Goal: Information Seeking & Learning: Learn about a topic

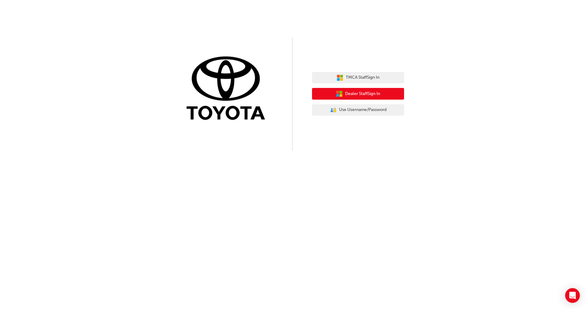
click at [389, 97] on button "Dealer Staff Sign In" at bounding box center [358, 94] width 92 height 12
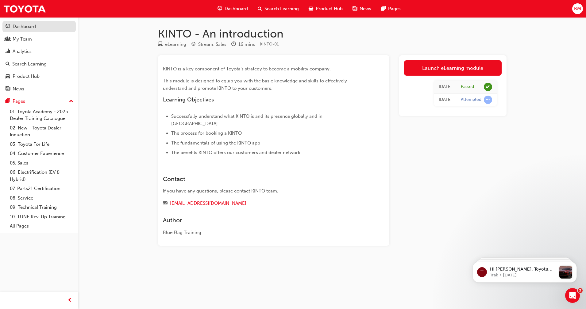
drag, startPoint x: 21, startPoint y: 26, endPoint x: 30, endPoint y: 25, distance: 9.6
click at [21, 26] on div "Dashboard" at bounding box center [24, 26] width 23 height 7
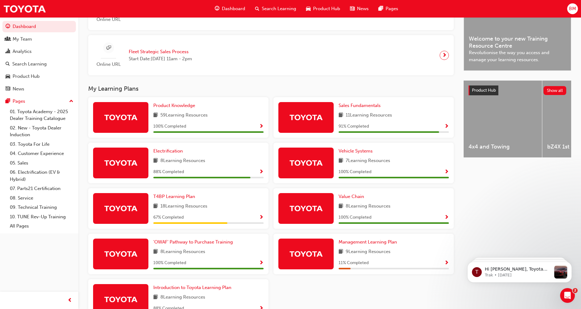
scroll to position [192, 0]
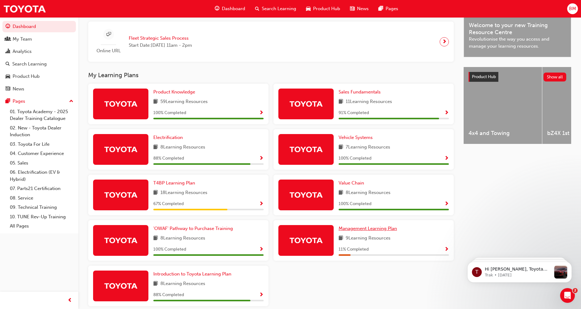
click at [381, 231] on span "Management Learning Plan" at bounding box center [367, 228] width 58 height 6
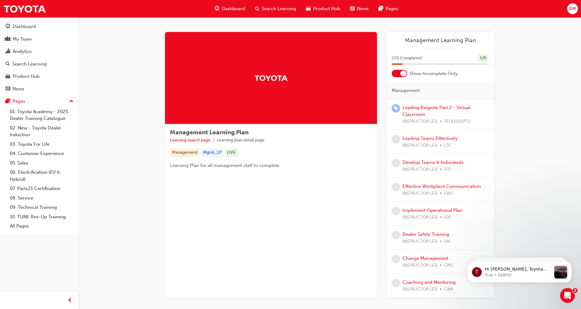
click at [397, 74] on div at bounding box center [398, 73] width 15 height 7
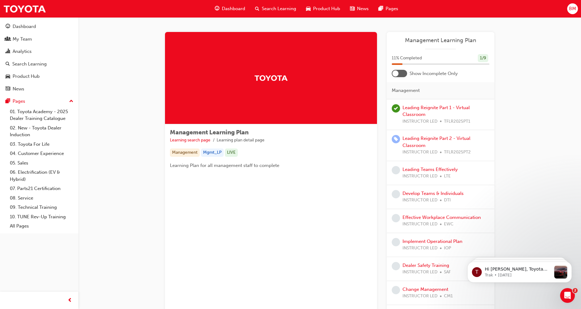
click at [404, 74] on div at bounding box center [398, 73] width 15 height 7
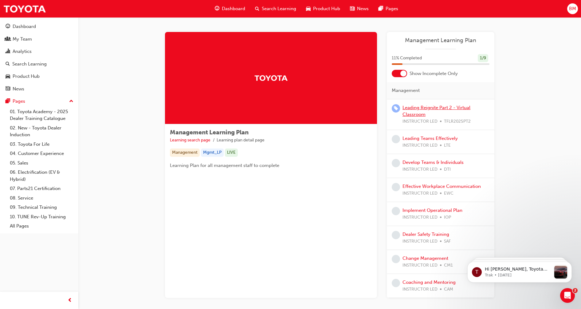
click at [418, 107] on link "Leading Reignite Part 2 - Virtual Classroom" at bounding box center [436, 111] width 68 height 13
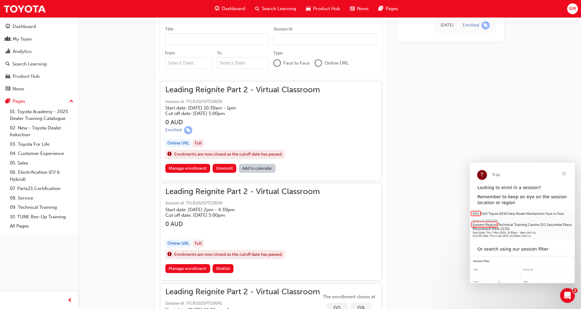
scroll to position [384, 0]
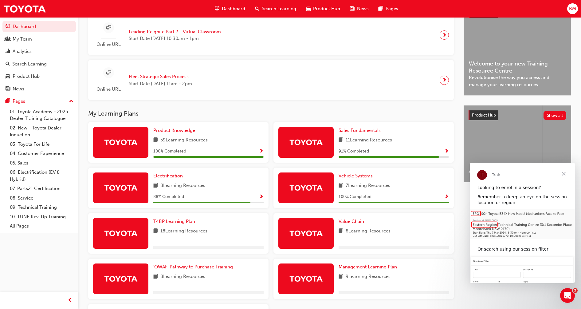
scroll to position [222, 0]
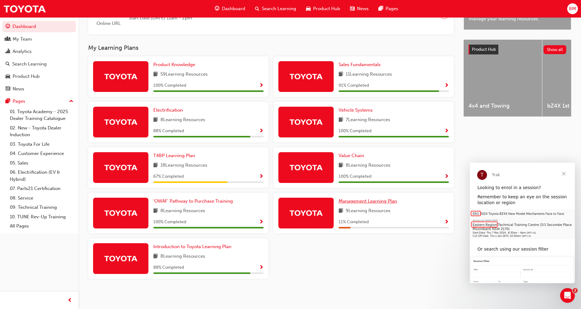
click at [373, 203] on span "Management Learning Plan" at bounding box center [367, 201] width 58 height 6
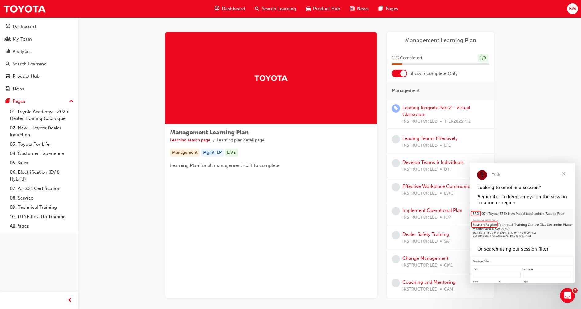
click at [566, 172] on span "Close" at bounding box center [563, 173] width 22 height 22
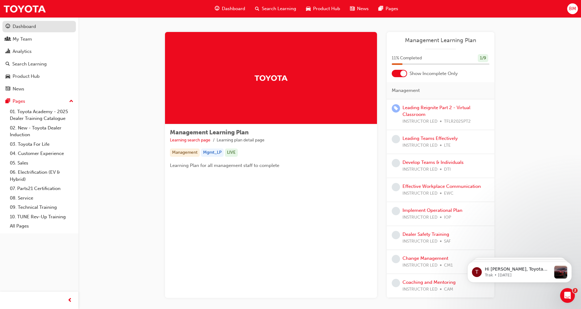
click at [29, 24] on div "Dashboard" at bounding box center [24, 26] width 23 height 7
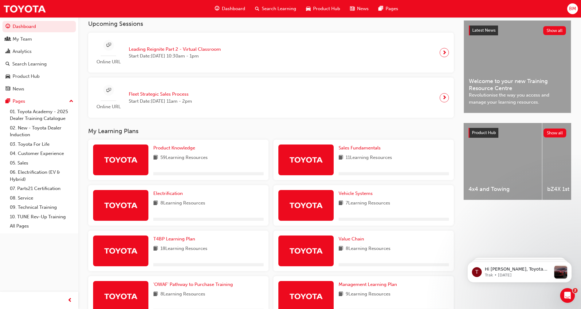
scroll to position [222, 0]
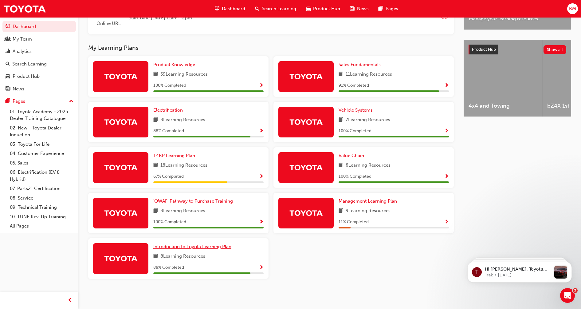
click at [201, 247] on span "Introduction to Toyota Learning Plan" at bounding box center [192, 246] width 78 height 6
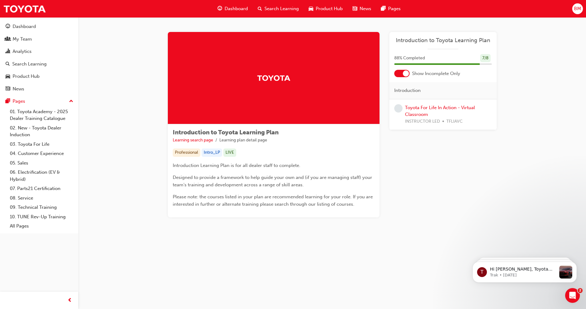
click at [231, 6] on span "Dashboard" at bounding box center [236, 8] width 23 height 7
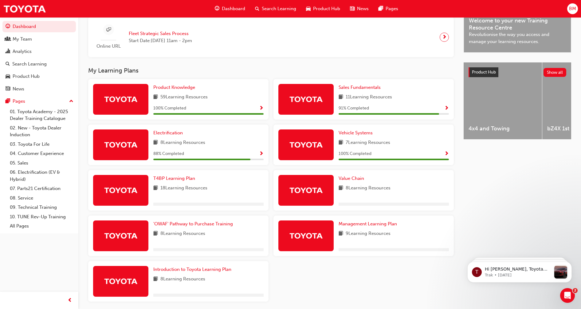
scroll to position [222, 0]
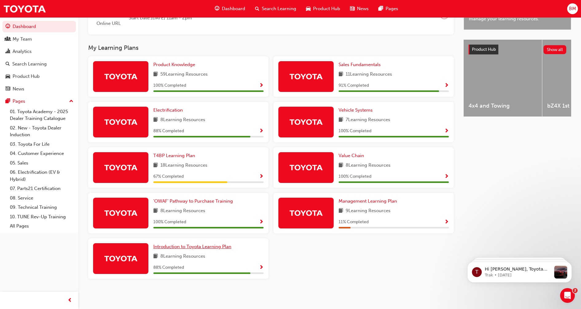
click at [214, 243] on link "Introduction to Toyota Learning Plan" at bounding box center [193, 246] width 80 height 7
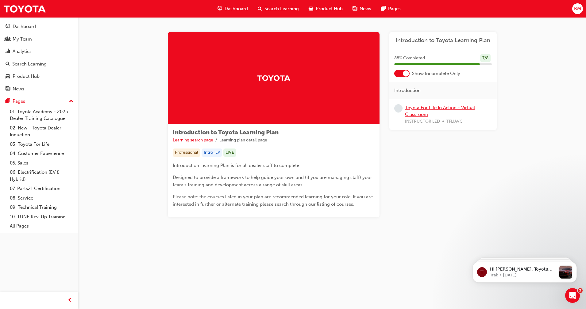
click at [434, 106] on link "Toyota For Life In Action - Virtual Classroom" at bounding box center [440, 111] width 70 height 13
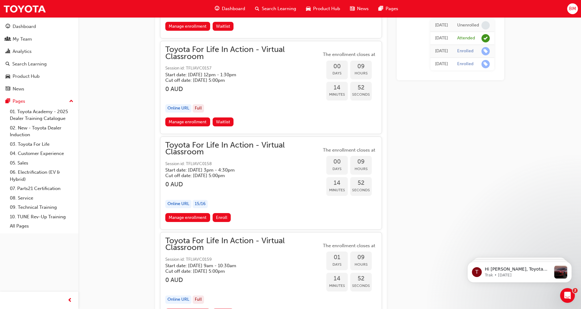
scroll to position [880, 0]
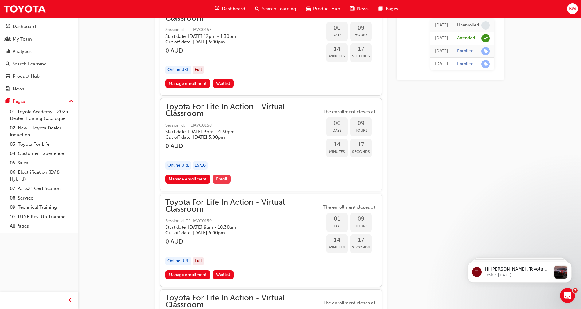
click at [226, 177] on span "Enroll" at bounding box center [221, 178] width 11 height 5
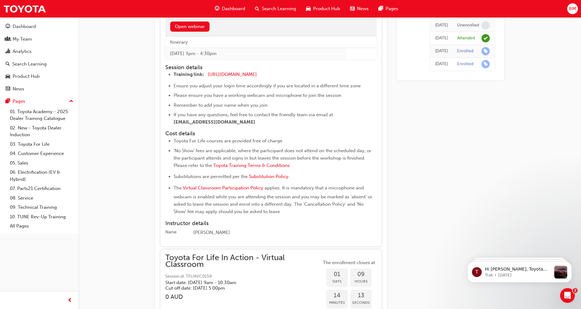
scroll to position [1110, 0]
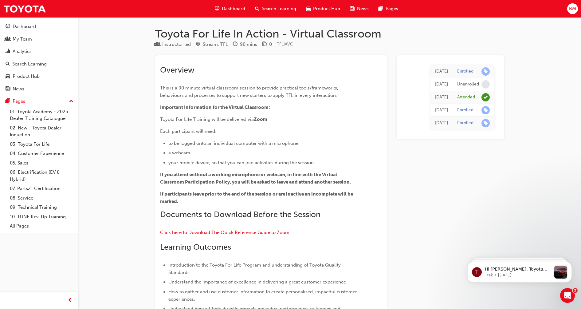
click at [239, 6] on span "Dashboard" at bounding box center [233, 8] width 23 height 7
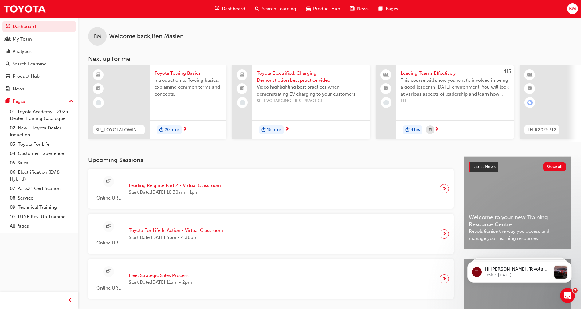
click at [169, 127] on span "20 mins" at bounding box center [172, 129] width 15 height 7
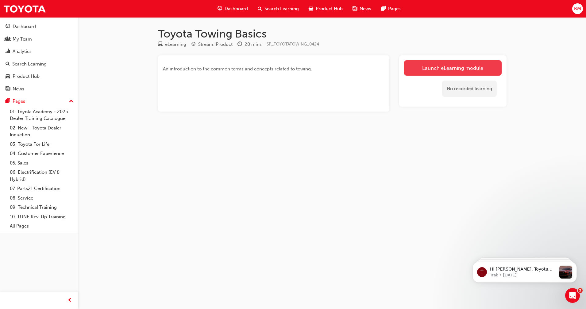
click at [455, 68] on link "Launch eLearning module" at bounding box center [453, 67] width 98 height 15
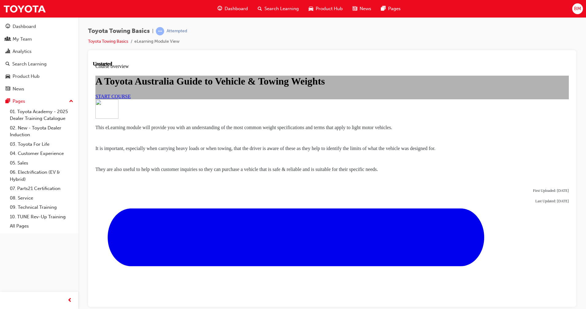
scroll to position [20, 0]
click at [131, 99] on link "START COURSE" at bounding box center [112, 95] width 35 height 5
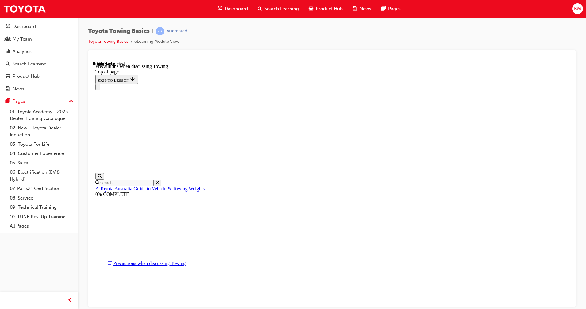
scroll to position [364, 0]
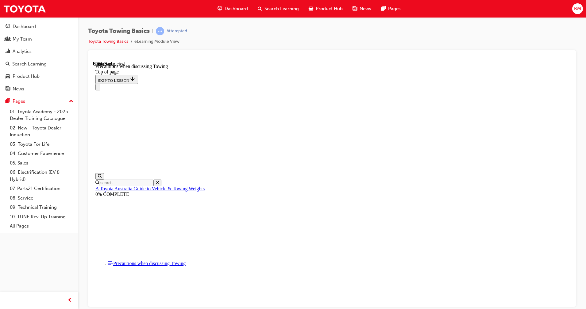
scroll to position [480, 0]
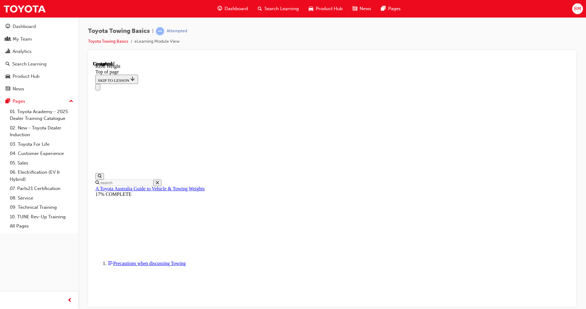
scroll to position [190, 0]
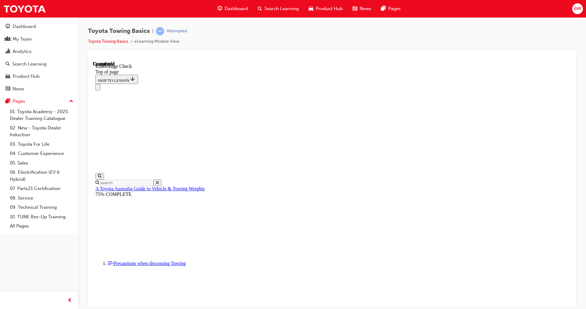
scroll to position [146, 0]
drag, startPoint x: 496, startPoint y: 120, endPoint x: 405, endPoint y: 67, distance: 105.5
click at [405, 84] on div "Navigation menu" at bounding box center [332, 87] width 474 height 6
drag, startPoint x: 248, startPoint y: 6613, endPoint x: 246, endPoint y: 6622, distance: 9.2
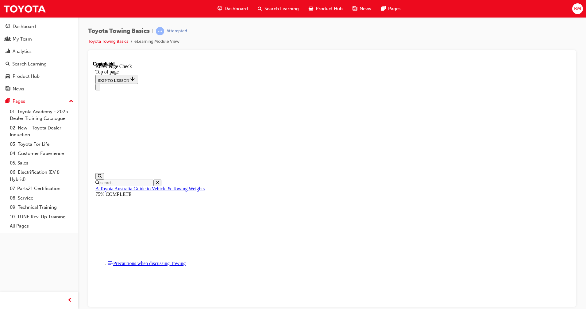
drag, startPoint x: 246, startPoint y: 6622, endPoint x: 283, endPoint y: 6479, distance: 148.1
drag, startPoint x: 290, startPoint y: 105, endPoint x: 384, endPoint y: 237, distance: 162.4
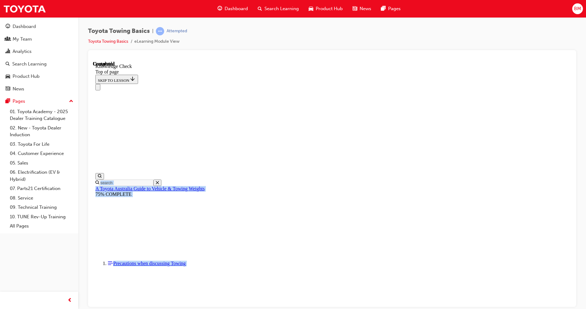
scroll to position [69, 0]
click at [406, 84] on div "Navigation menu" at bounding box center [332, 87] width 474 height 6
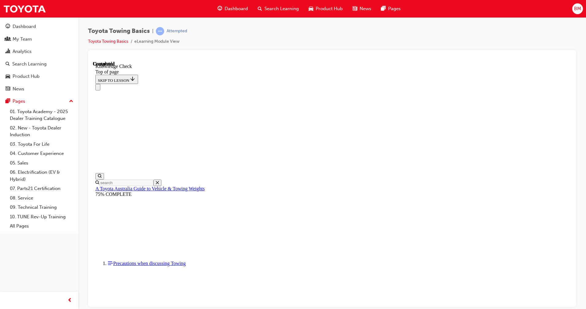
drag, startPoint x: 175, startPoint y: 6620, endPoint x: 406, endPoint y: 6445, distance: 289.8
drag, startPoint x: 181, startPoint y: 6620, endPoint x: 226, endPoint y: 6514, distance: 114.4
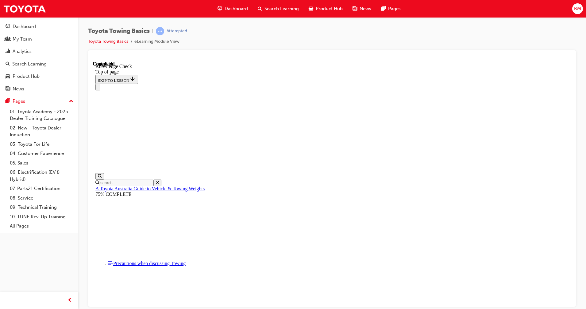
drag, startPoint x: 182, startPoint y: 6621, endPoint x: 385, endPoint y: 6582, distance: 206.9
drag, startPoint x: 179, startPoint y: 6619, endPoint x: 331, endPoint y: 6590, distance: 154.4
drag, startPoint x: 179, startPoint y: 6617, endPoint x: 262, endPoint y: 6556, distance: 103.1
drag, startPoint x: 181, startPoint y: 6621, endPoint x: 173, endPoint y: 6596, distance: 26.2
drag, startPoint x: 178, startPoint y: 6620, endPoint x: 222, endPoint y: 6462, distance: 163.6
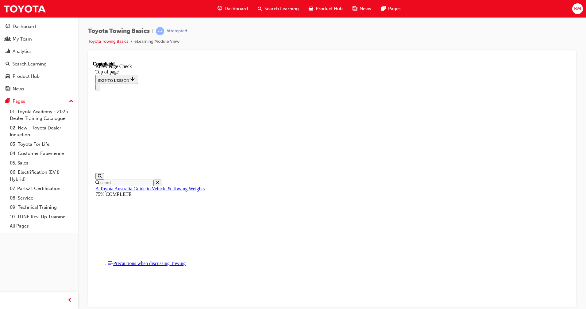
scroll to position [146, 0]
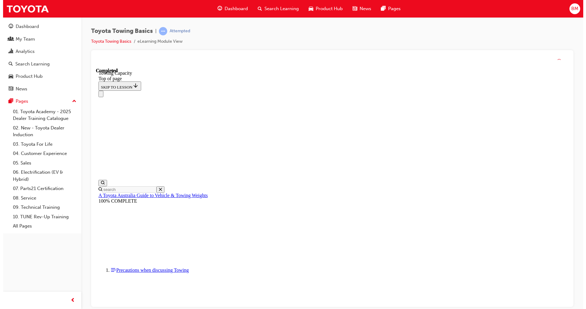
scroll to position [216, 0]
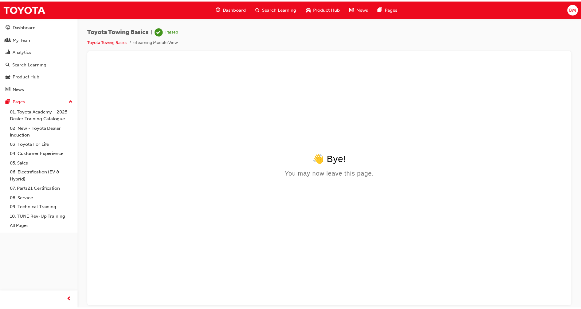
scroll to position [0, 0]
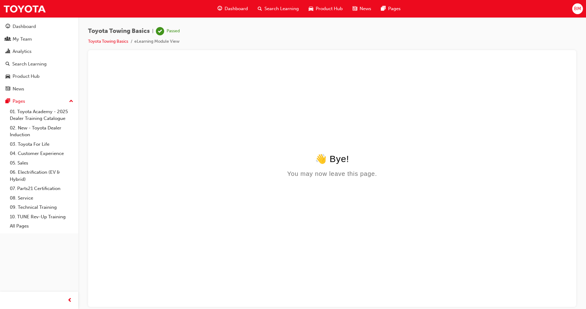
click at [235, 8] on span "Dashboard" at bounding box center [236, 8] width 23 height 7
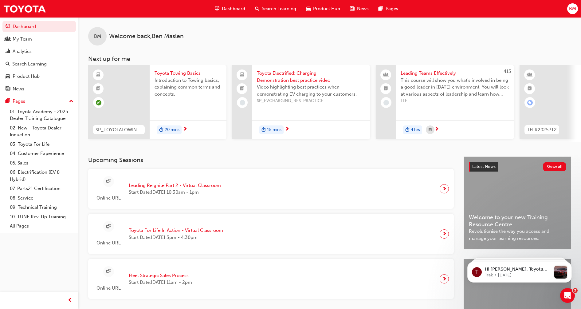
click at [236, 9] on span "Dashboard" at bounding box center [233, 8] width 23 height 7
click at [268, 9] on span "Search Learning" at bounding box center [279, 8] width 34 height 7
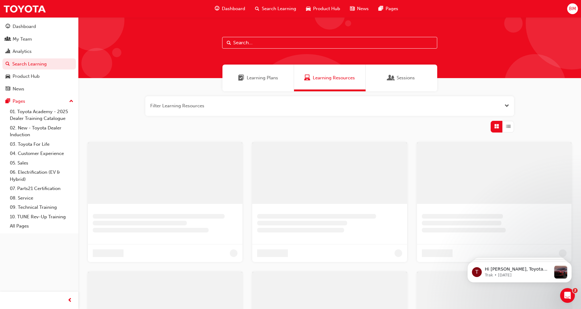
click at [230, 10] on span "Dashboard" at bounding box center [233, 8] width 23 height 7
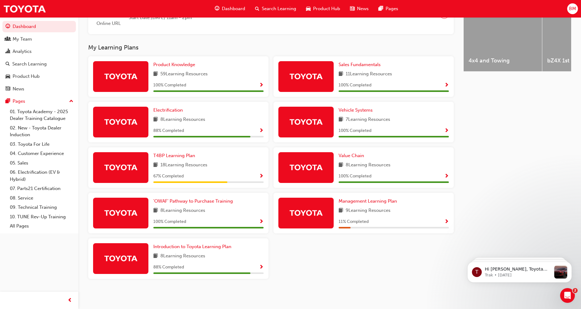
scroll to position [37, 0]
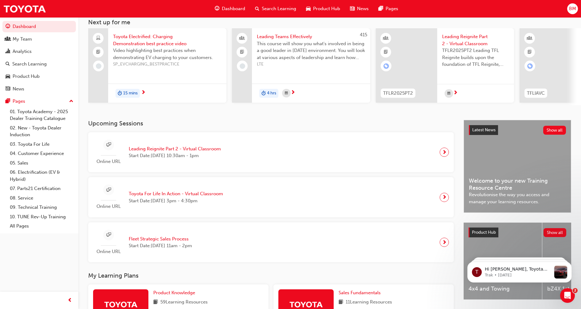
click at [132, 92] on span "15 mins" at bounding box center [130, 93] width 14 height 7
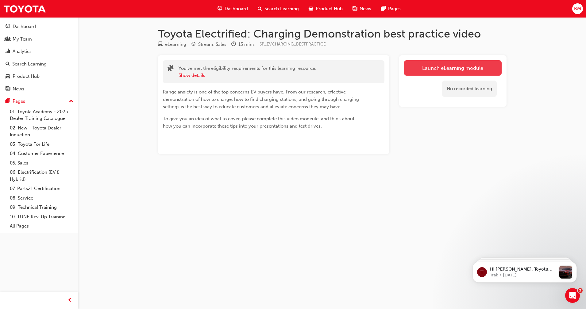
click at [439, 64] on link "Launch eLearning module" at bounding box center [453, 67] width 98 height 15
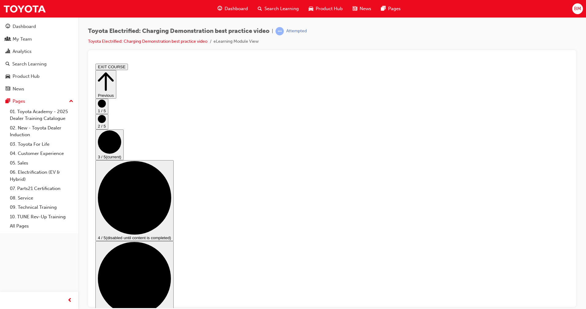
scroll to position [62, 0]
checkbox input "true"
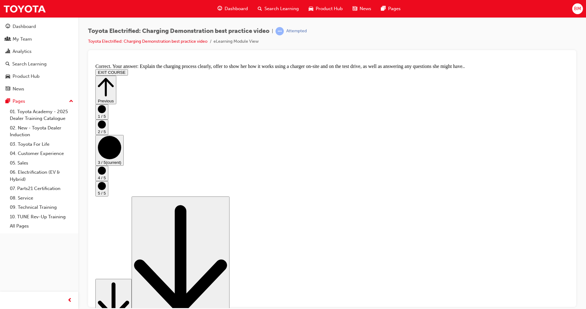
scroll to position [87, 0]
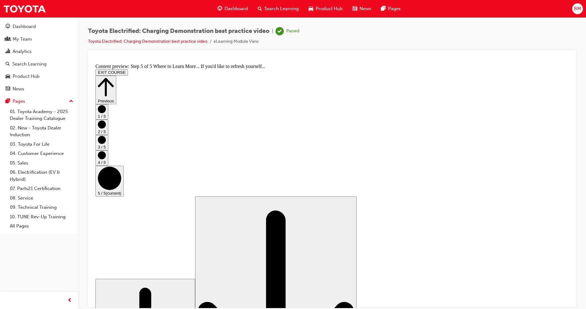
scroll to position [36, 0]
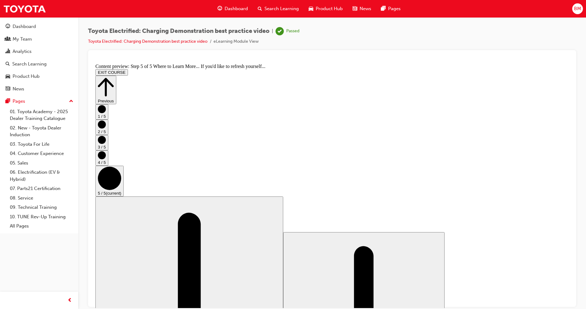
click at [114, 77] on icon "Step controls" at bounding box center [106, 86] width 16 height 21
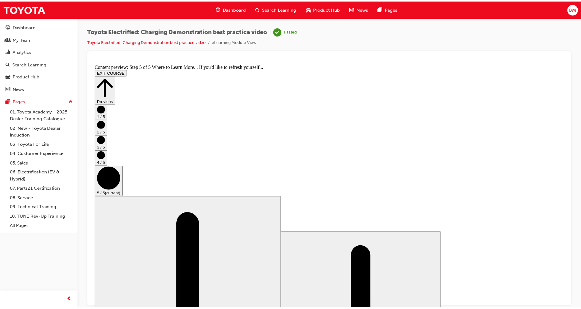
scroll to position [0, 0]
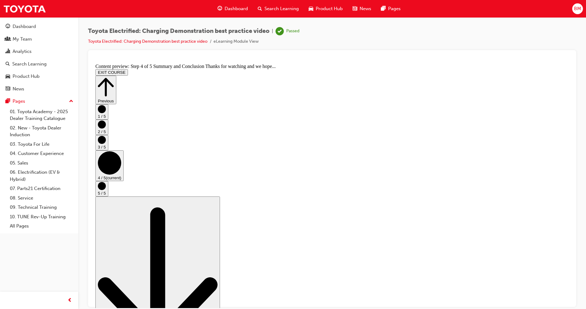
click at [231, 9] on span "Dashboard" at bounding box center [236, 8] width 23 height 7
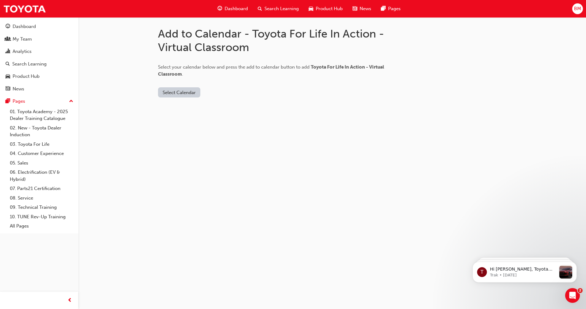
click at [189, 93] on button "Select Calendar" at bounding box center [179, 92] width 42 height 10
click at [186, 119] on div "Office 365" at bounding box center [179, 118] width 37 height 7
click at [216, 90] on button "Add to Calendar" at bounding box center [216, 92] width 44 height 10
